Goal: Task Accomplishment & Management: Complete application form

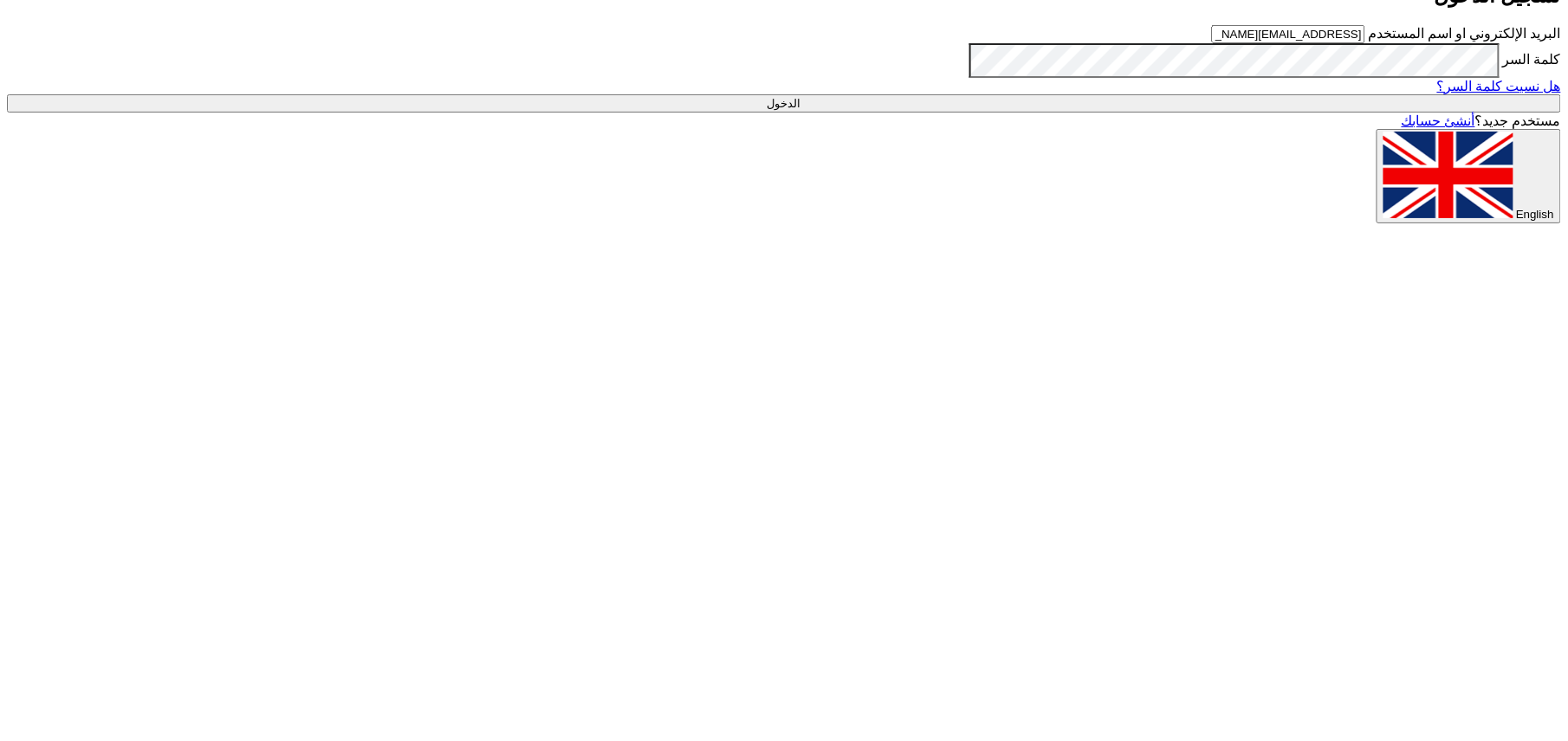
type input "Sign in"
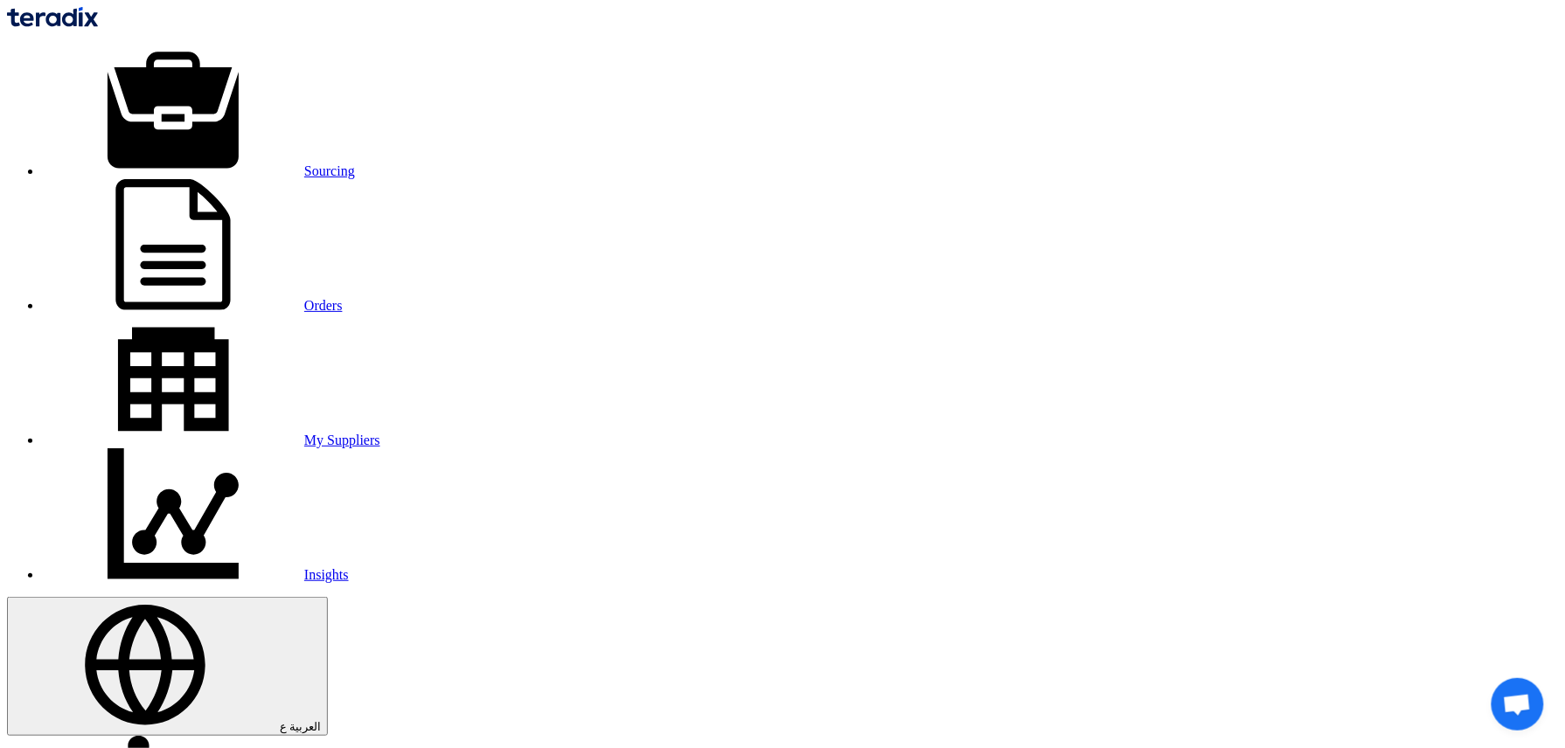
click at [355, 163] on link "Sourcing" at bounding box center [198, 170] width 313 height 15
paste input "10007792"
type input "10007792"
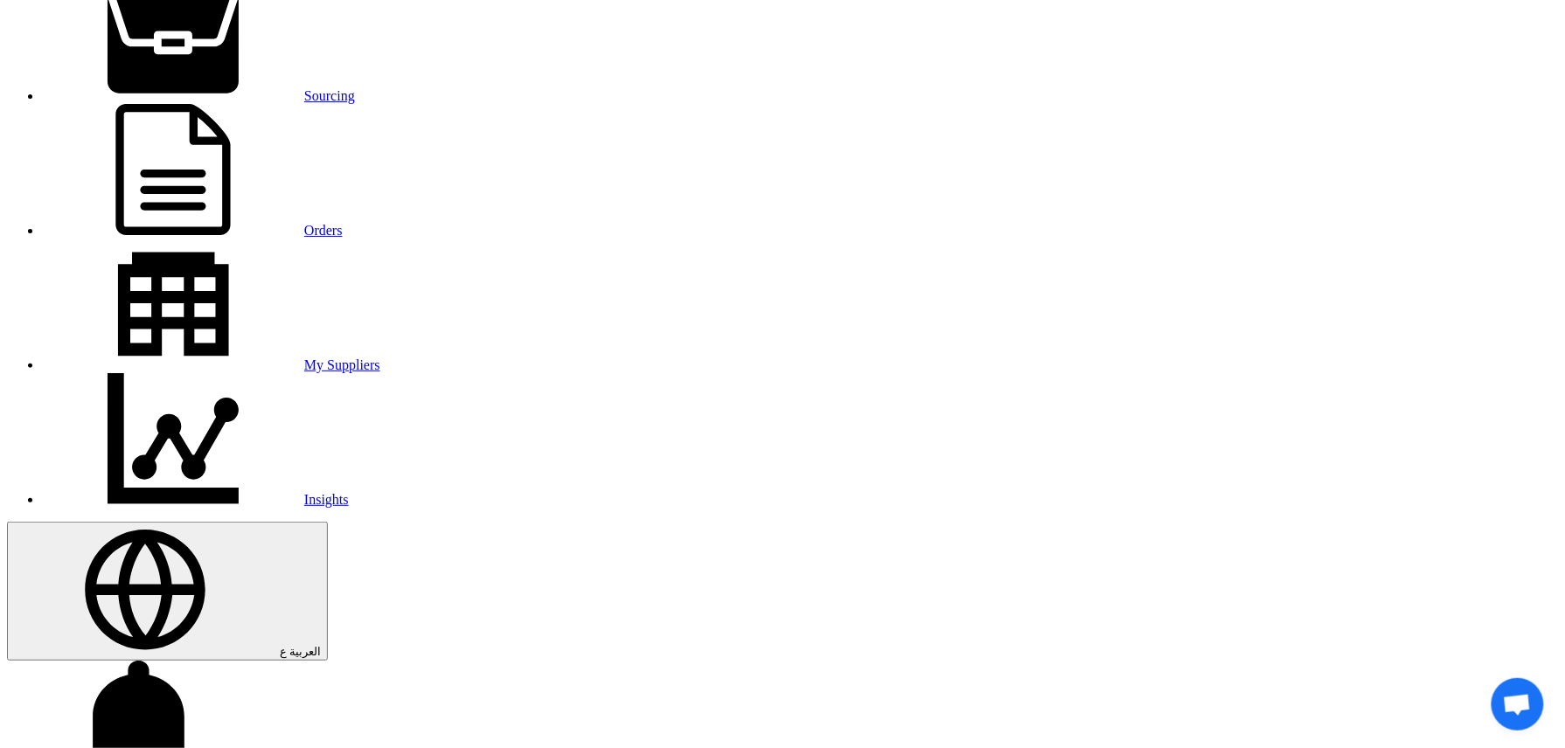
scroll to position [116, 0]
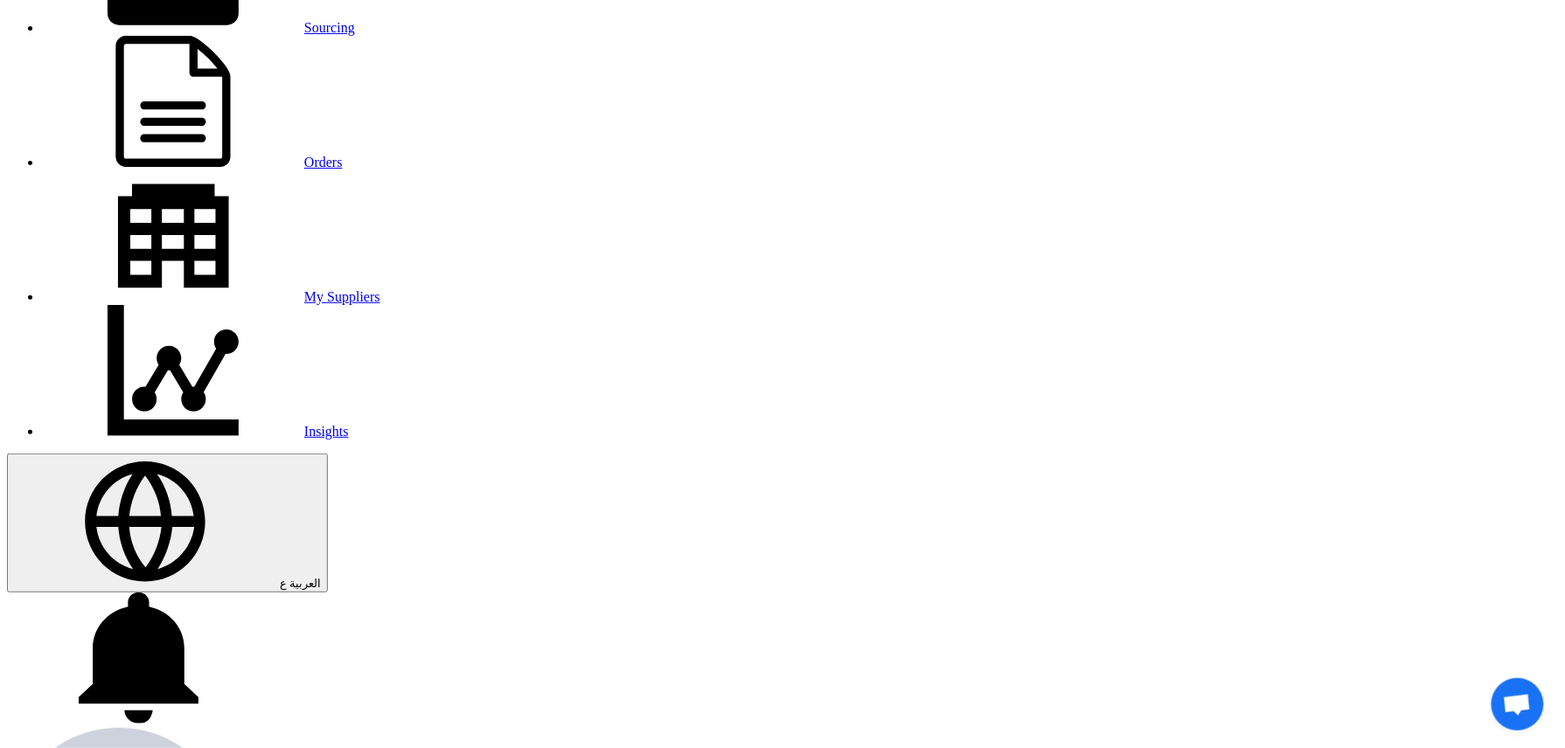
scroll to position [233, 0]
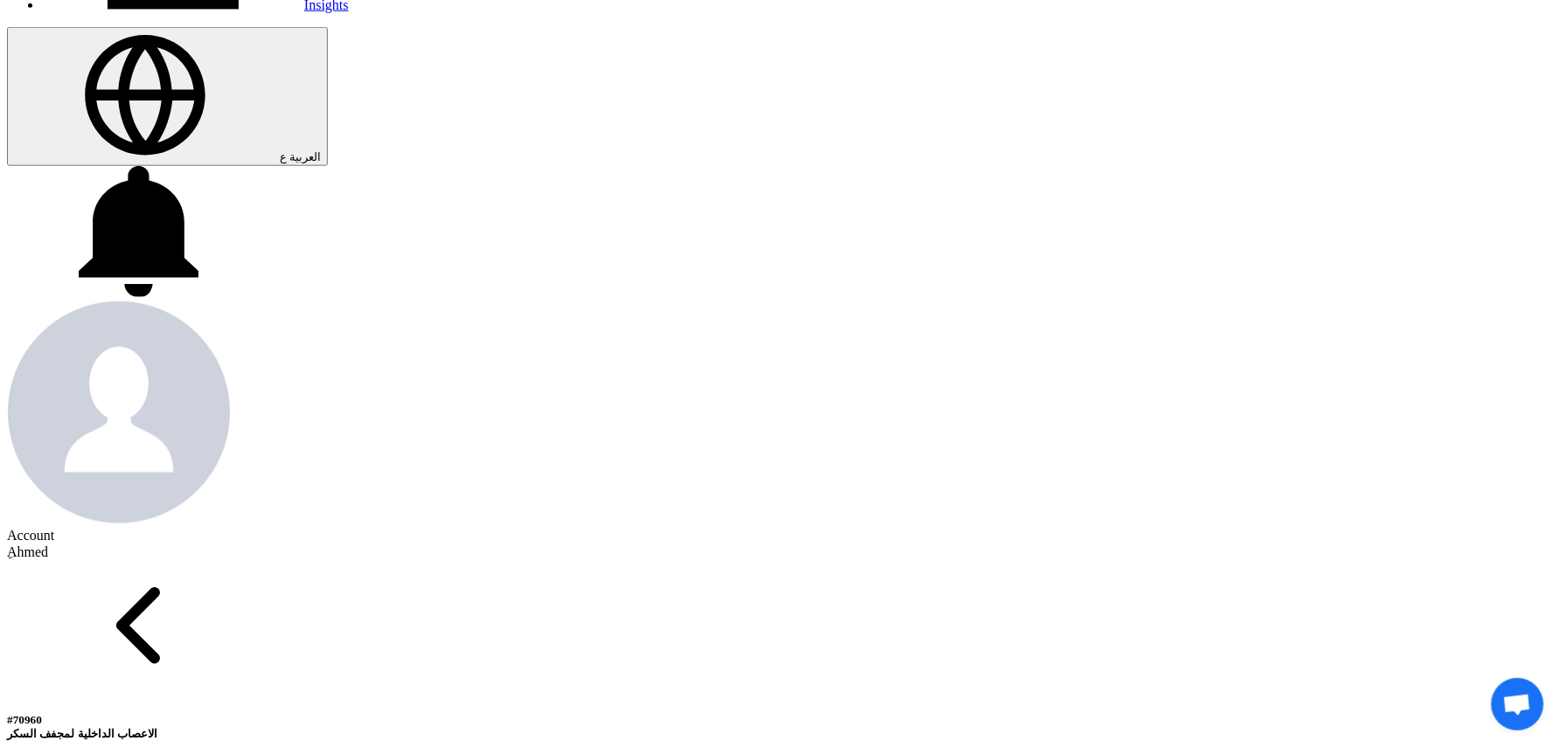
scroll to position [582, 0]
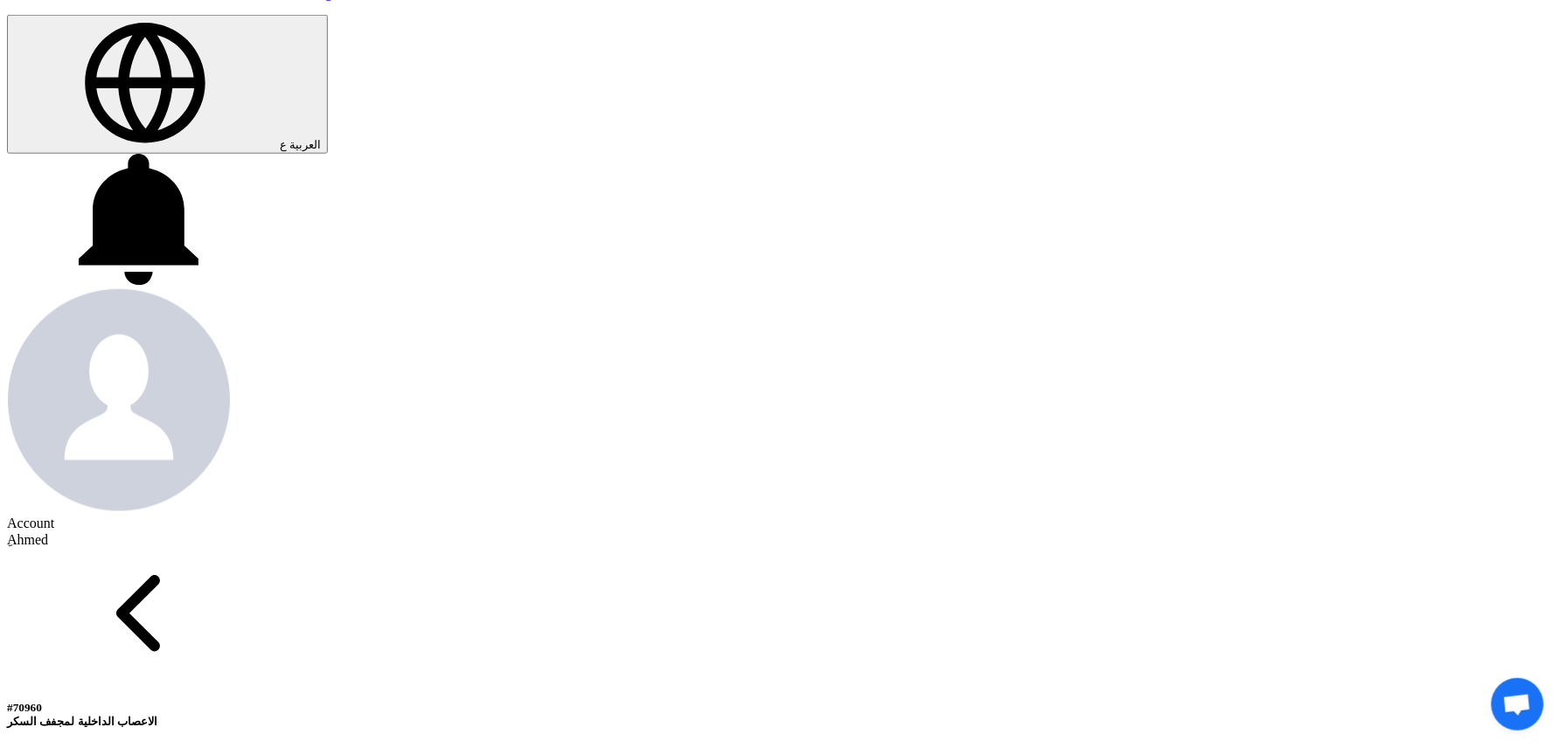
copy span "19,800"
drag, startPoint x: 707, startPoint y: 283, endPoint x: 693, endPoint y: 264, distance: 23.8
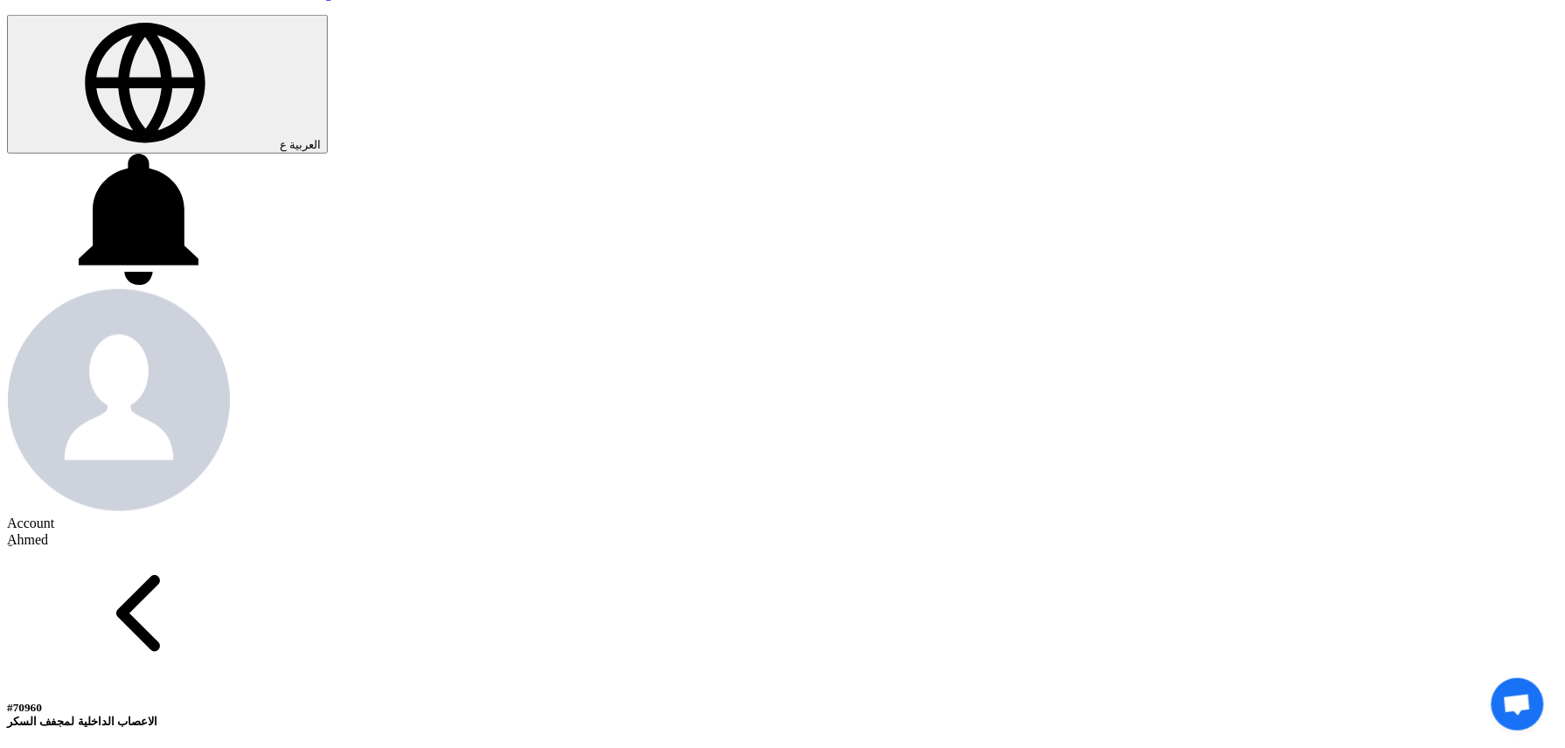
copy span "3,200"
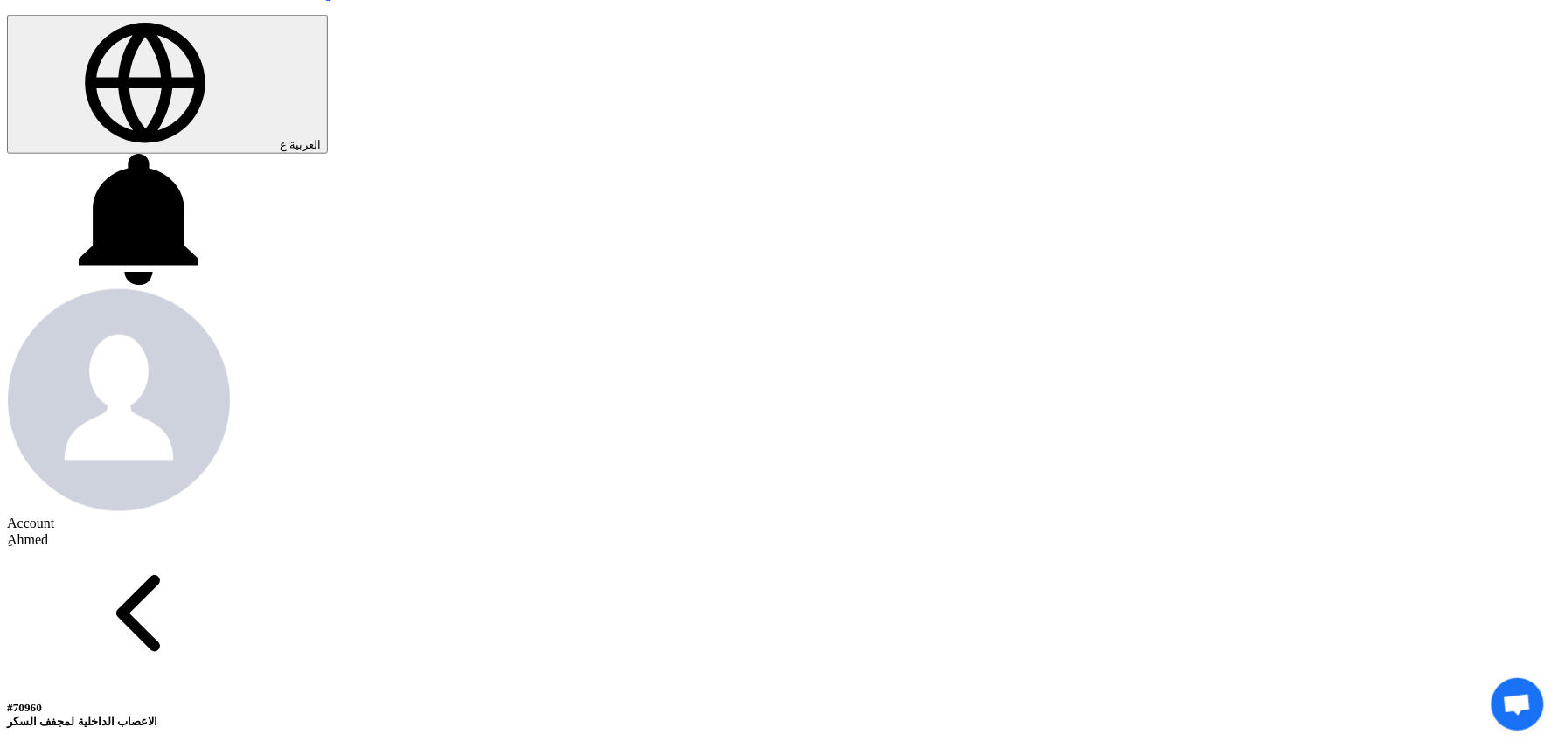
copy span "248"
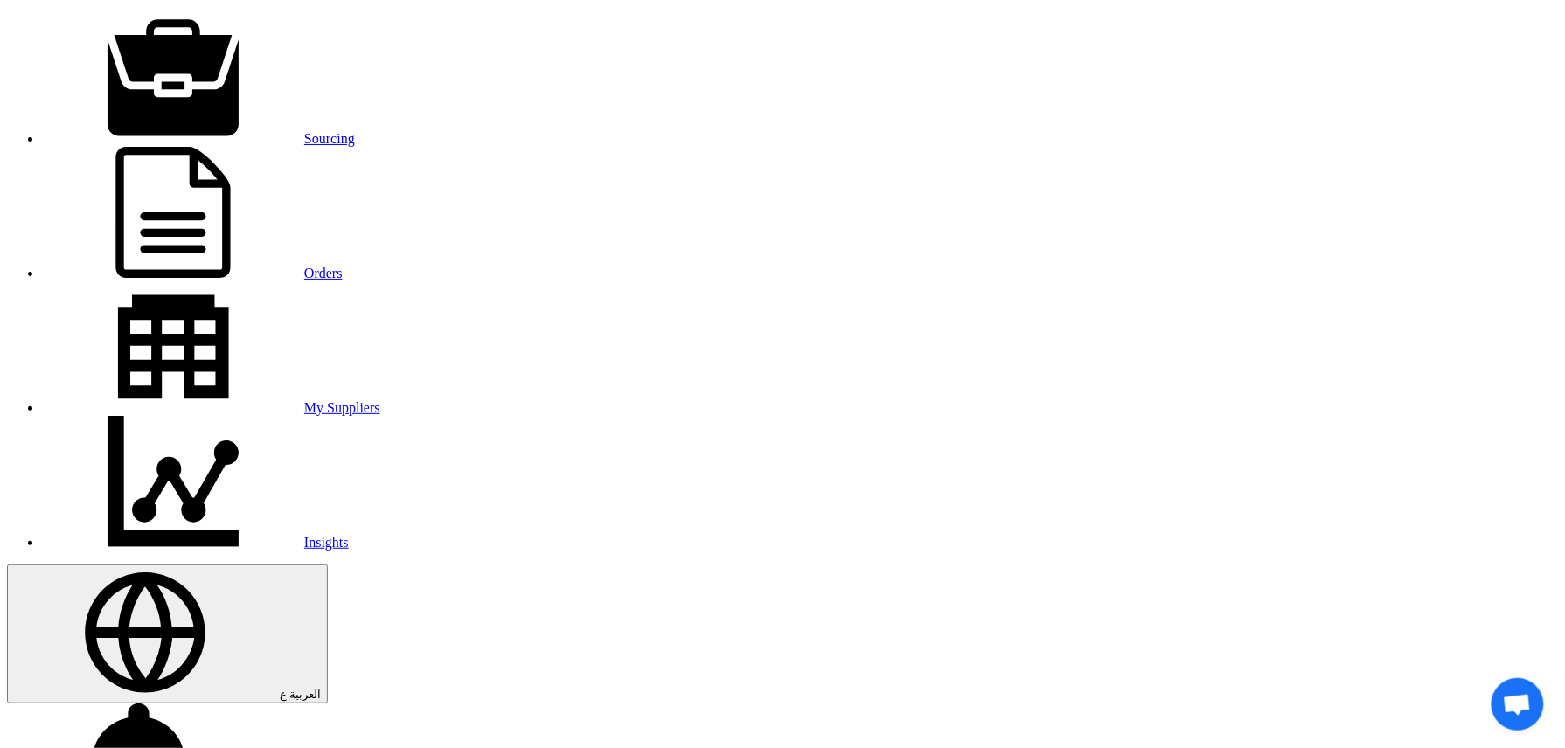
scroll to position [0, 0]
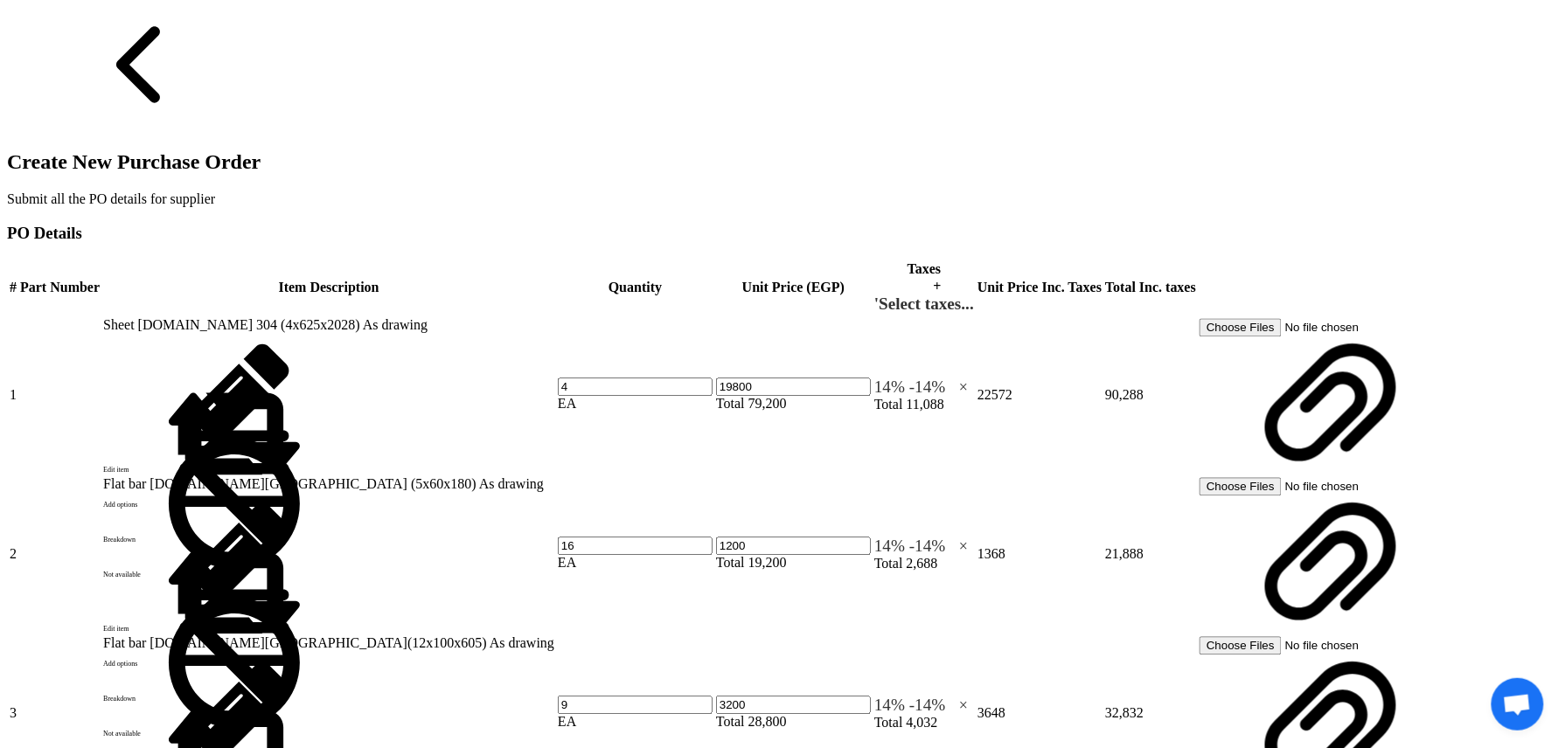
scroll to position [1399, 0]
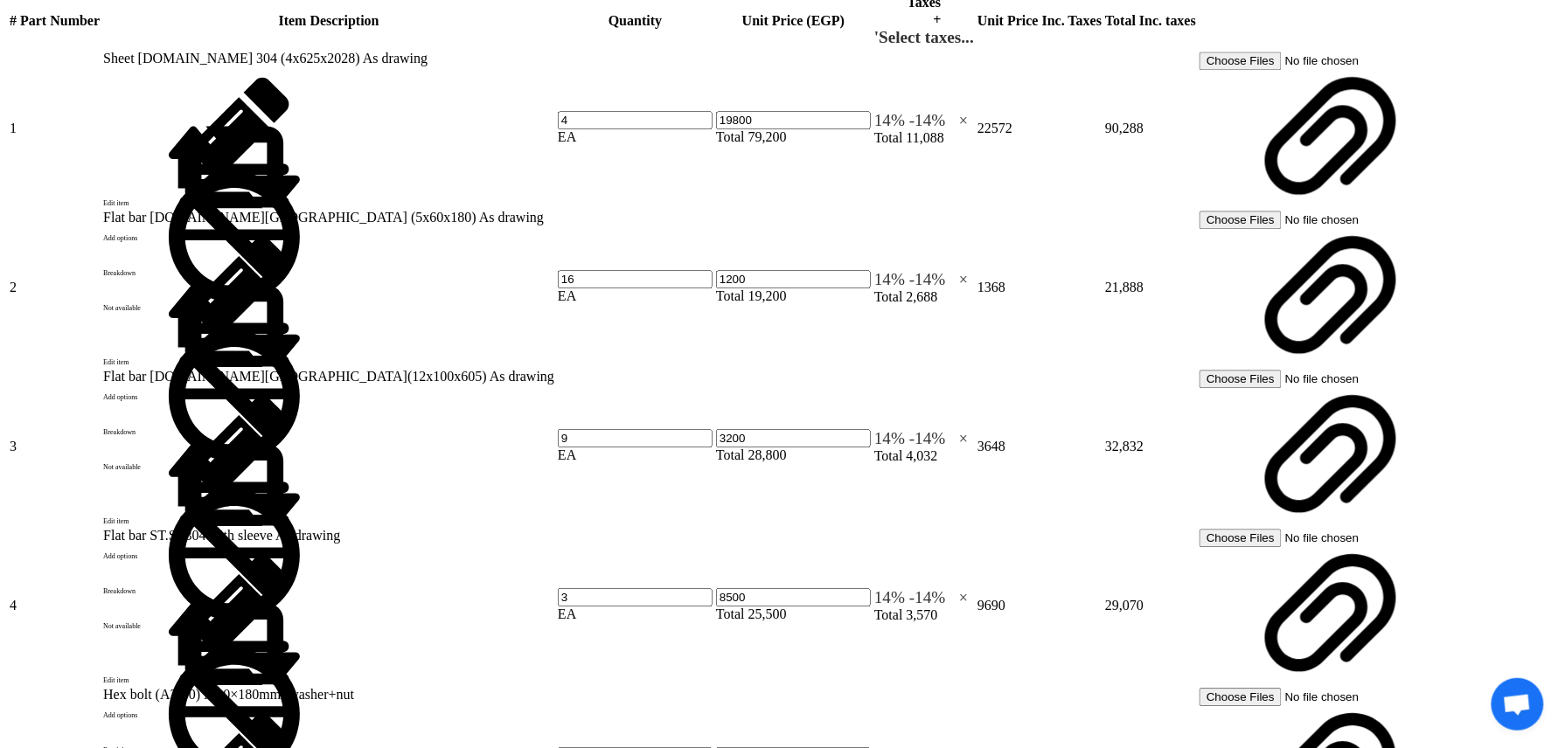
paste input "4500009427"
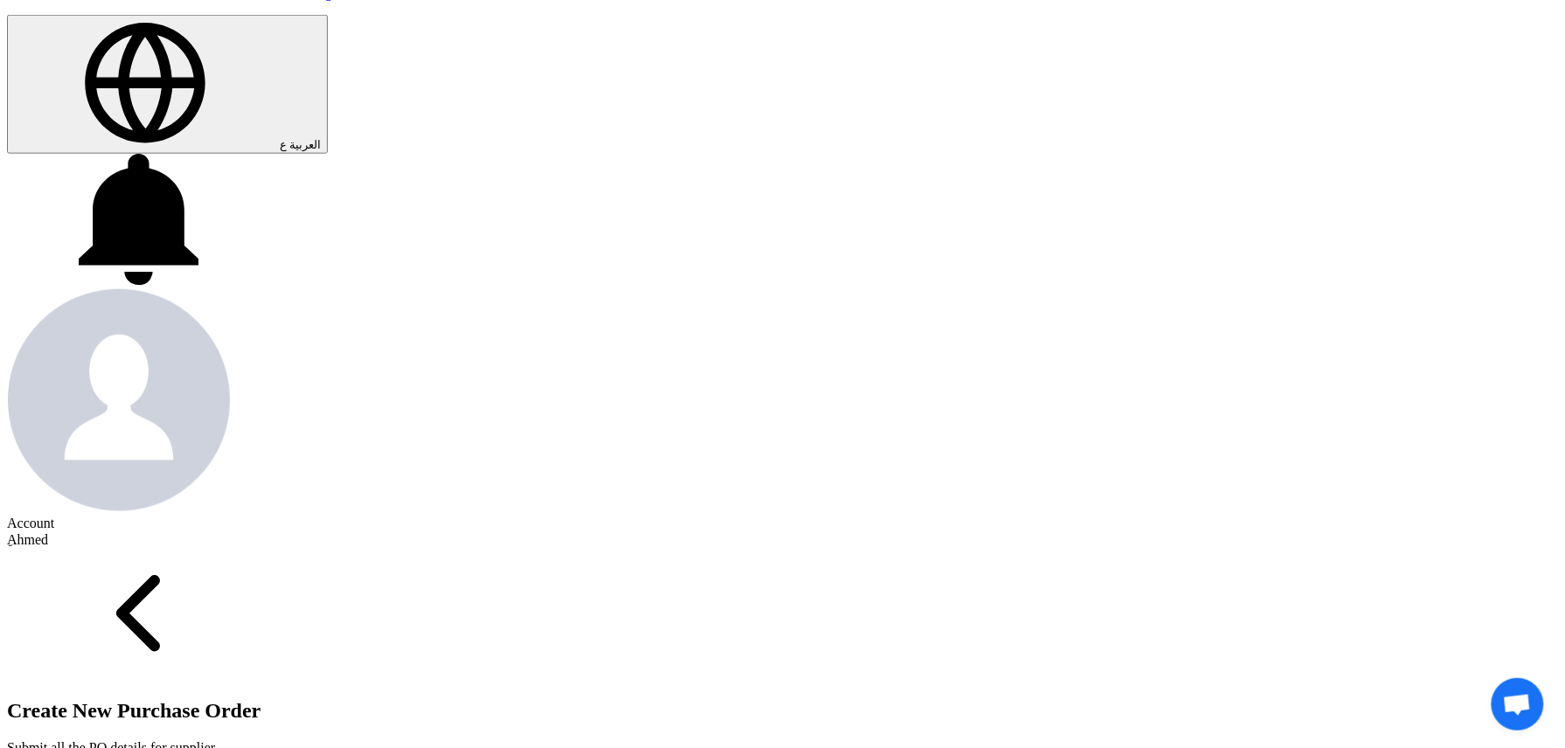
scroll to position [1515, 0]
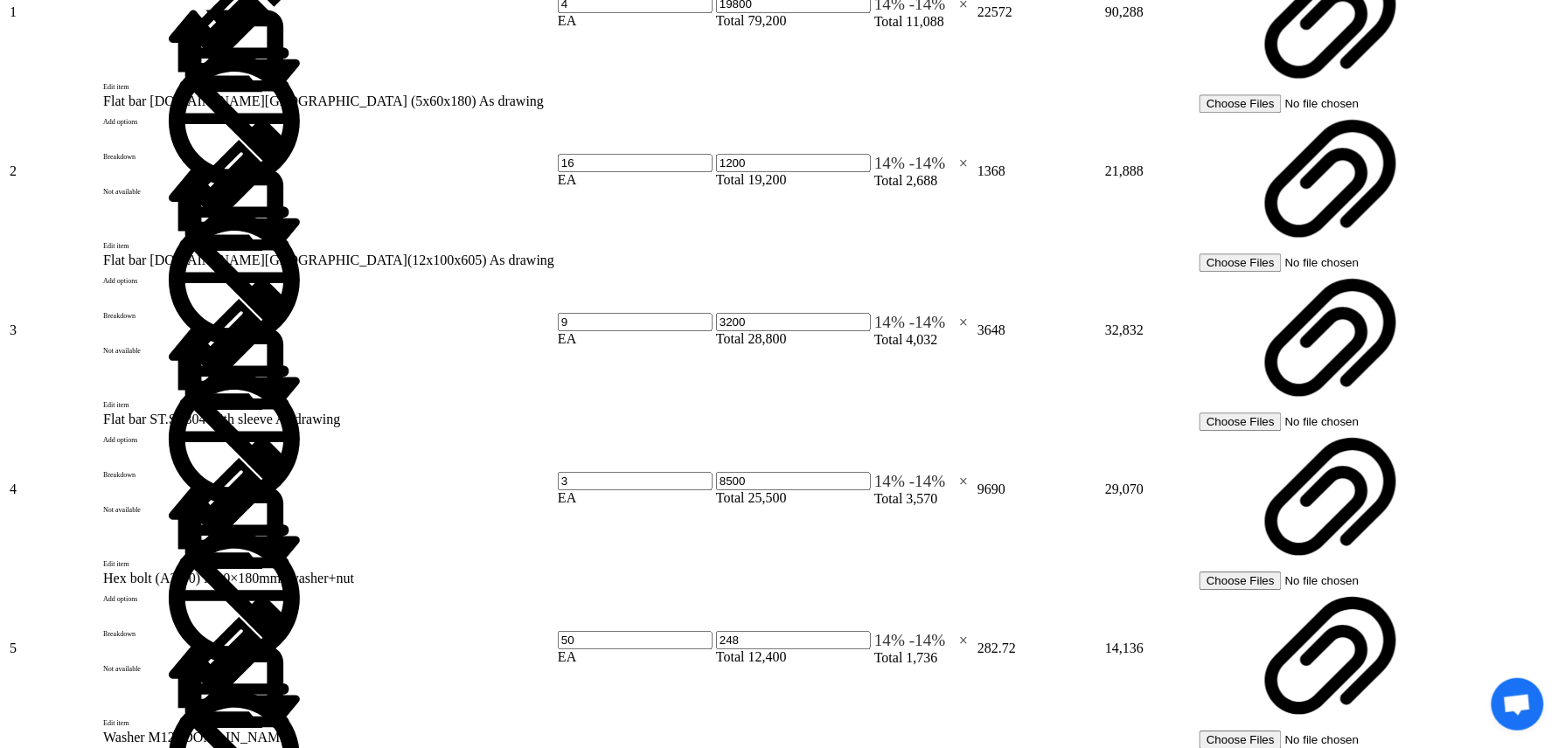
type input "4500009427"
drag, startPoint x: 277, startPoint y: 407, endPoint x: 238, endPoint y: 407, distance: 39.3
type input "100"
type input "30"
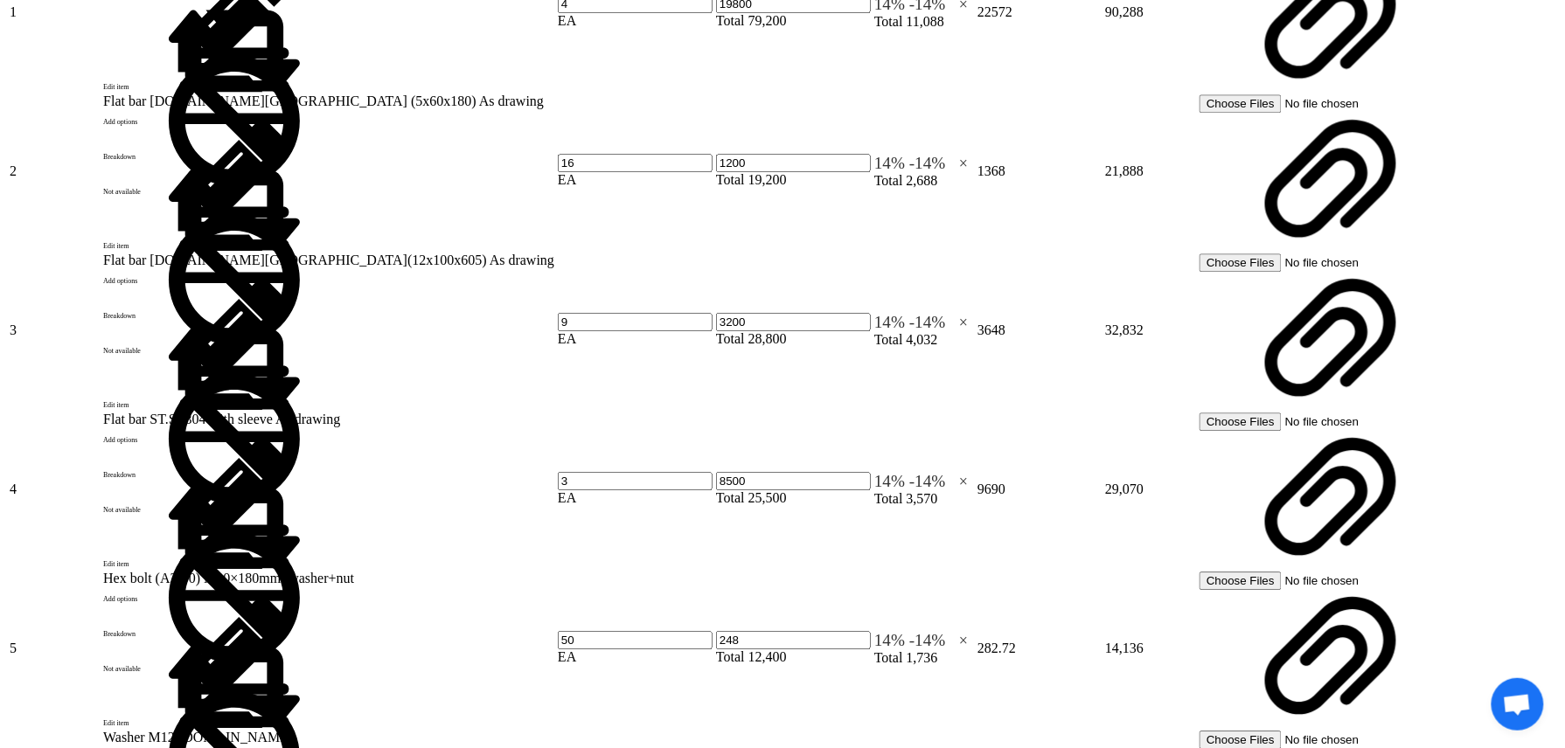
drag, startPoint x: 288, startPoint y: 368, endPoint x: 235, endPoint y: 365, distance: 52.5
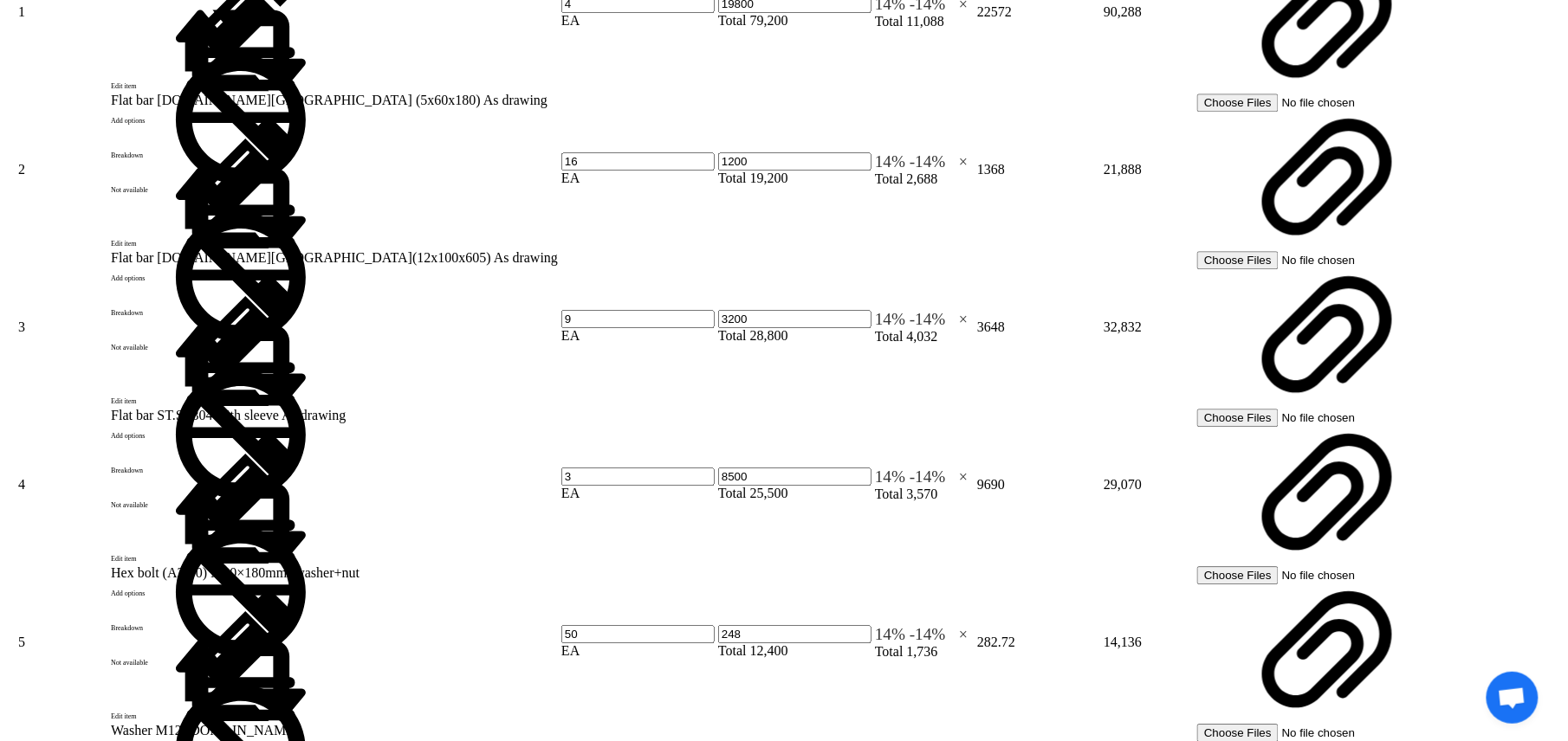
scroll to position [808, 0]
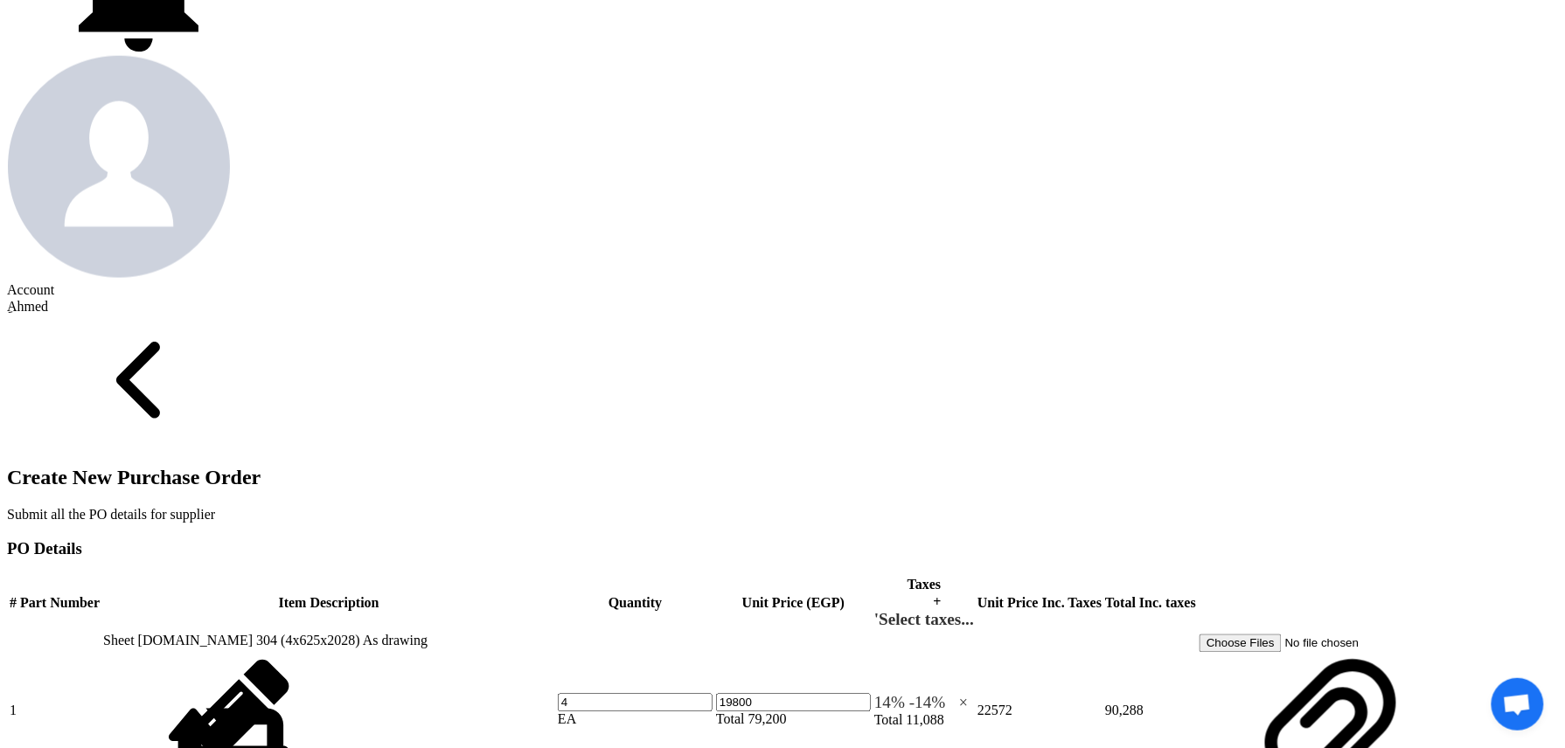
type input "0"
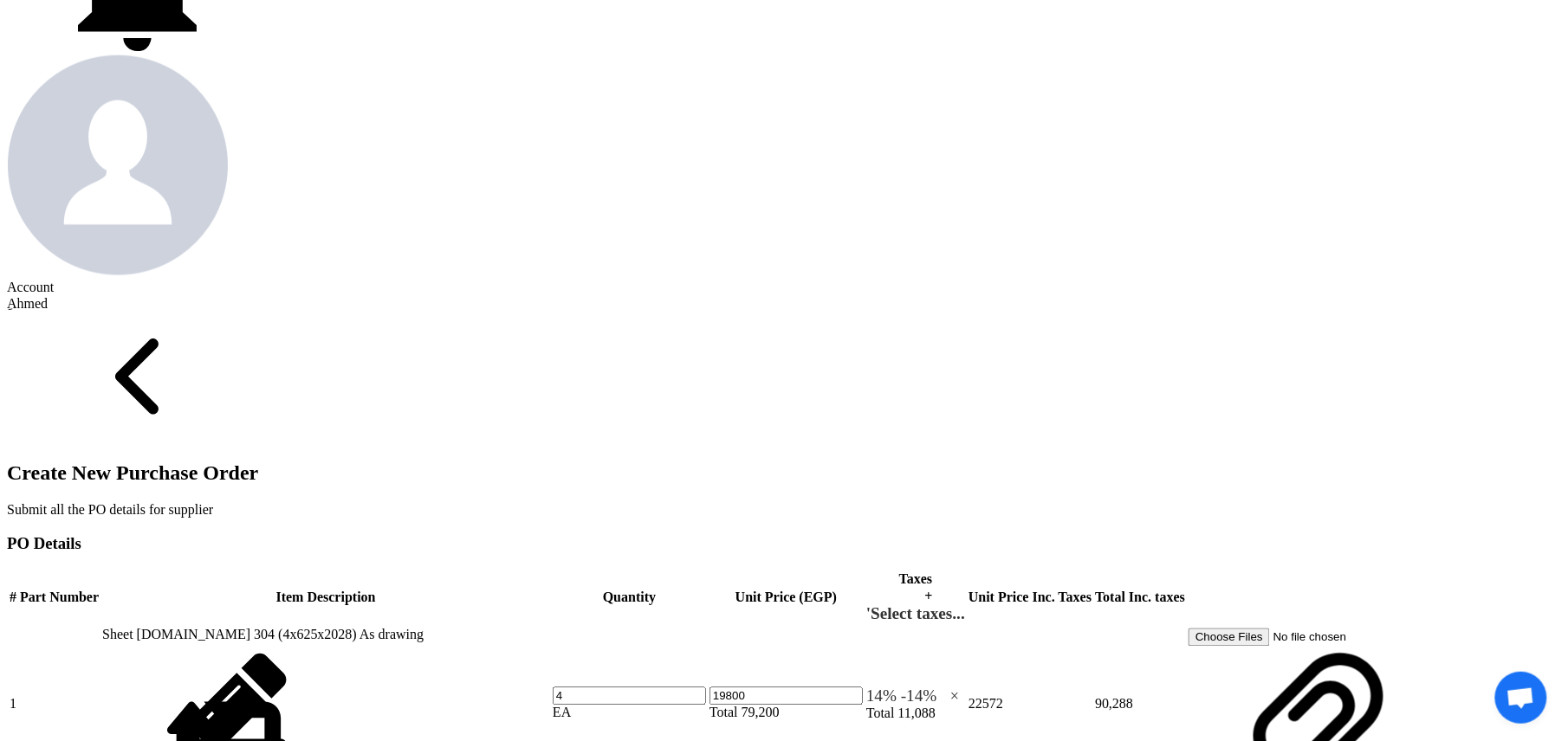
scroll to position [388, 0]
drag, startPoint x: 886, startPoint y: 681, endPoint x: 880, endPoint y: 638, distance: 43.4
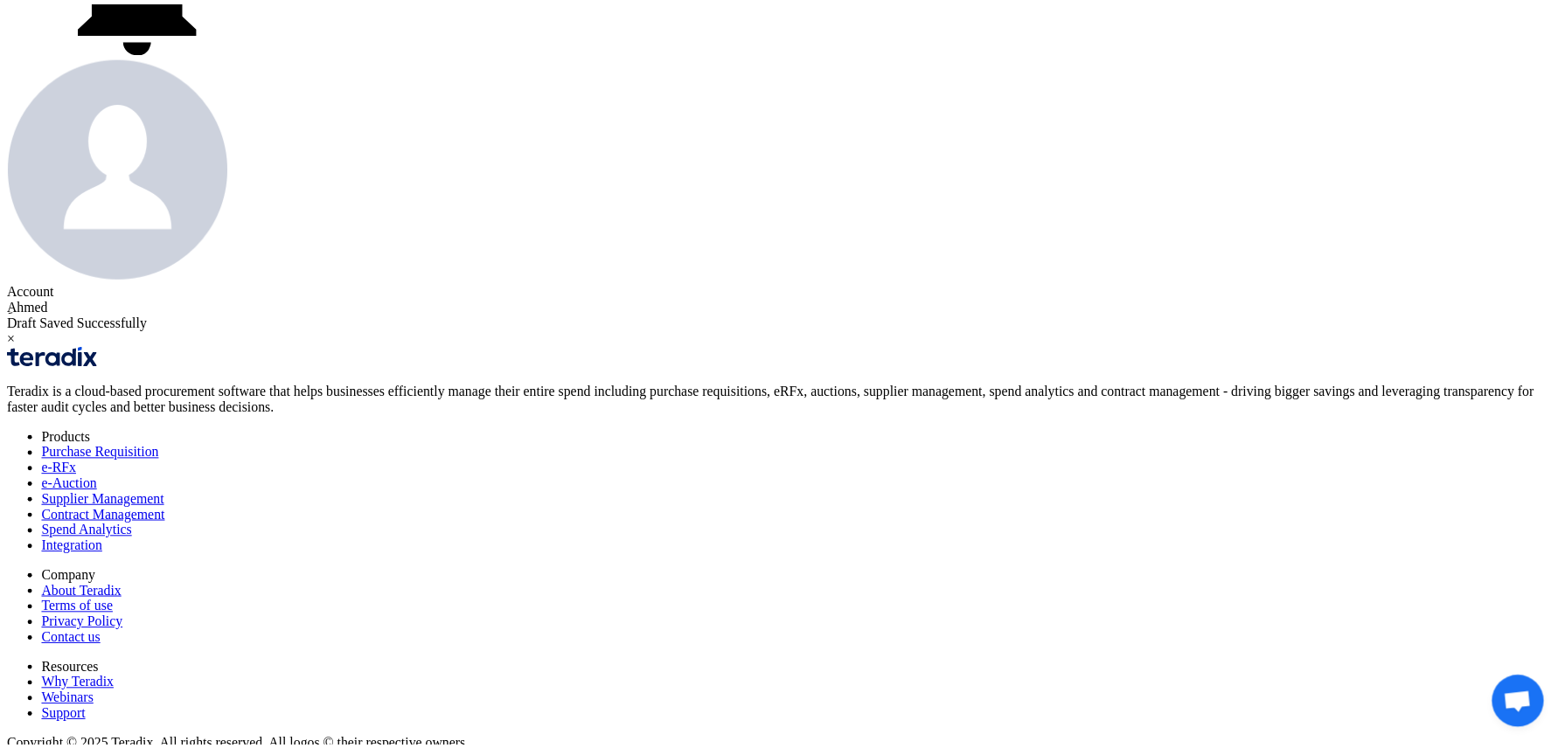
scroll to position [0, 0]
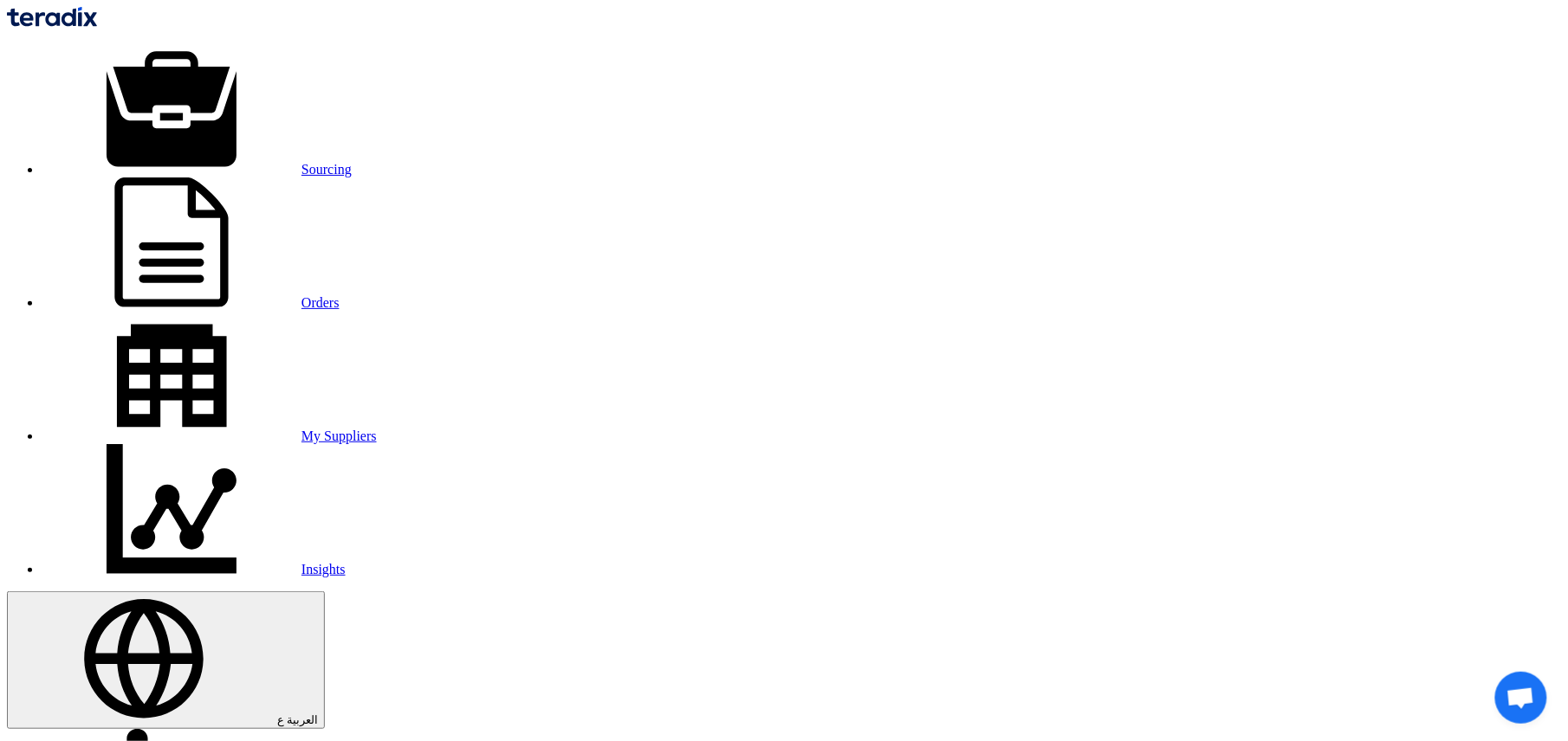
checkbox input "false"
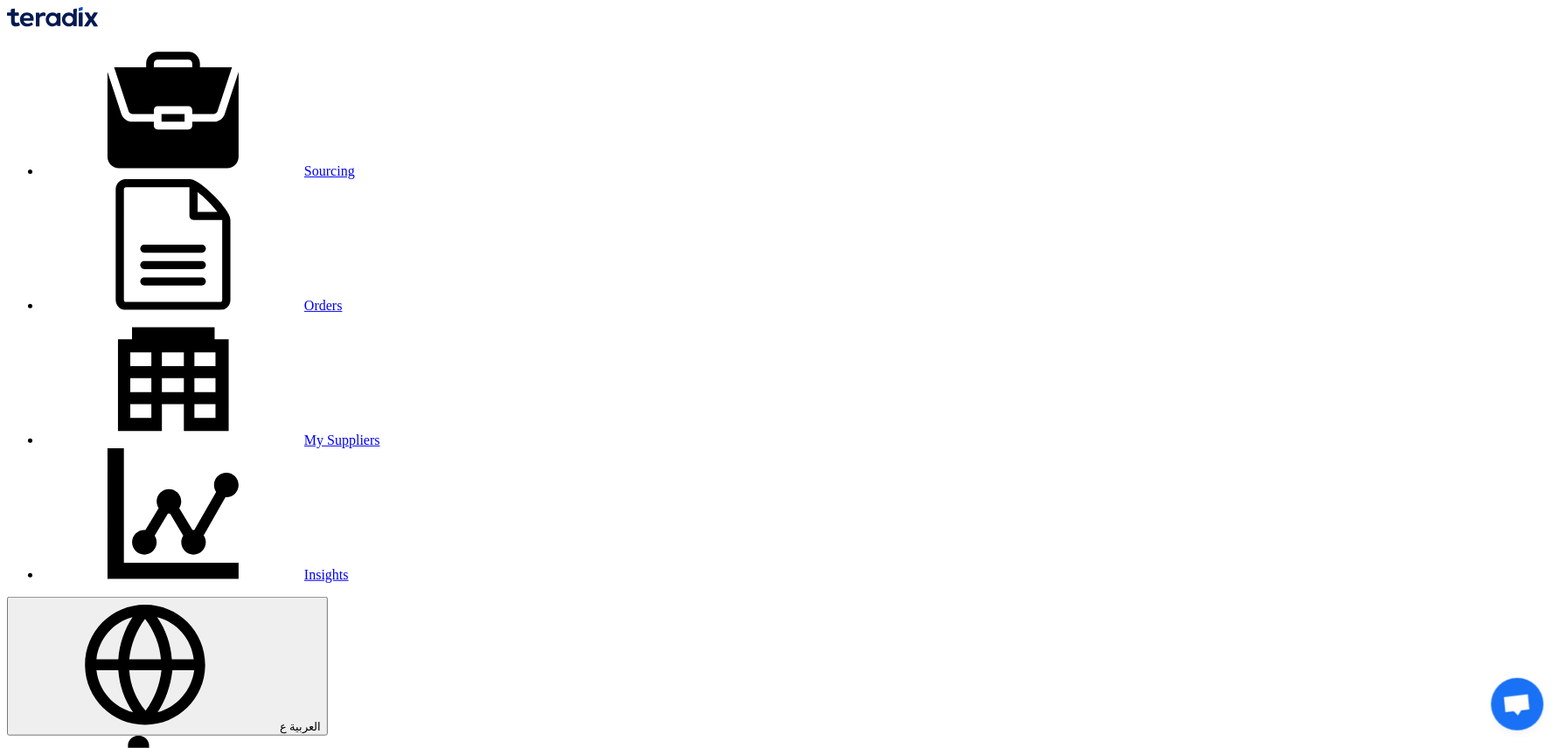
paste input "10007724"
type input "10007724"
